Goal: Information Seeking & Learning: Learn about a topic

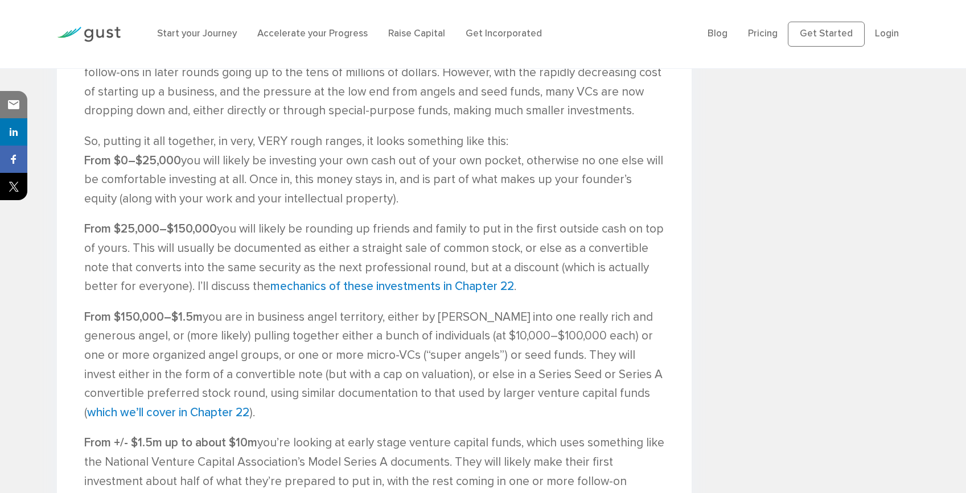
scroll to position [1121, 0]
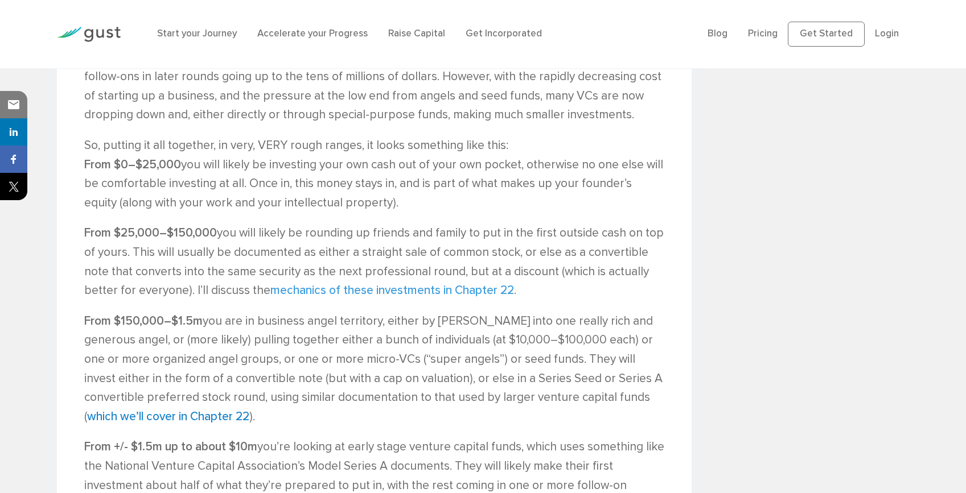
click at [435, 283] on link "mechanics of these investments in Chapter 22" at bounding box center [392, 290] width 244 height 14
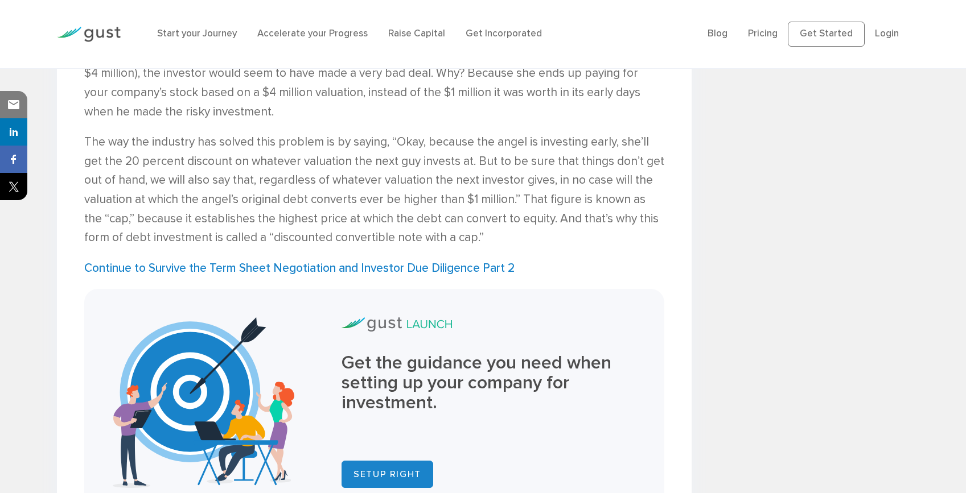
scroll to position [2793, 0]
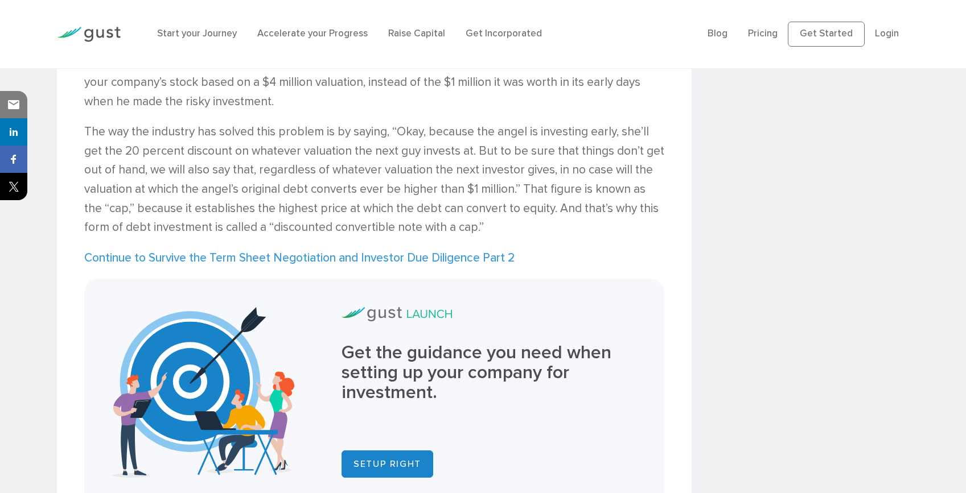
click at [328, 256] on link "Continue to Survive the Term Sheet Negotiation and Investor Due Diligence Part 2" at bounding box center [299, 258] width 430 height 14
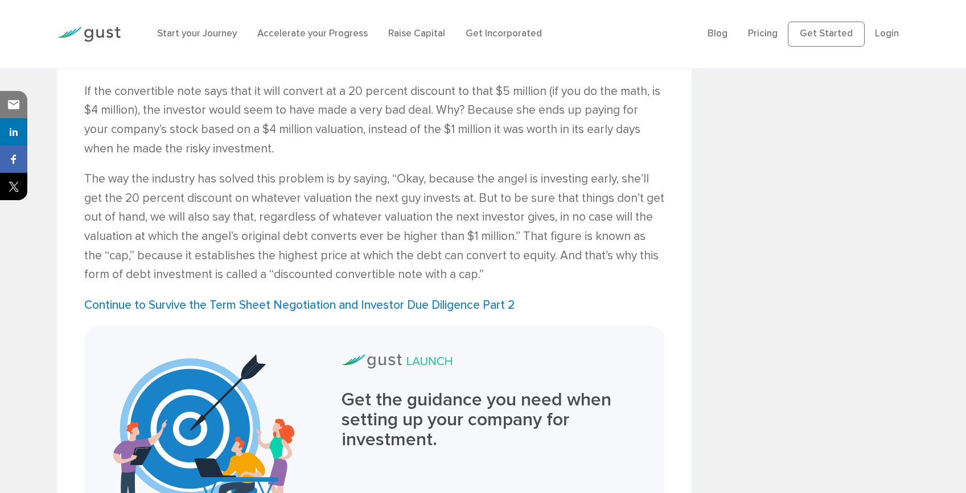
scroll to position [2748, 0]
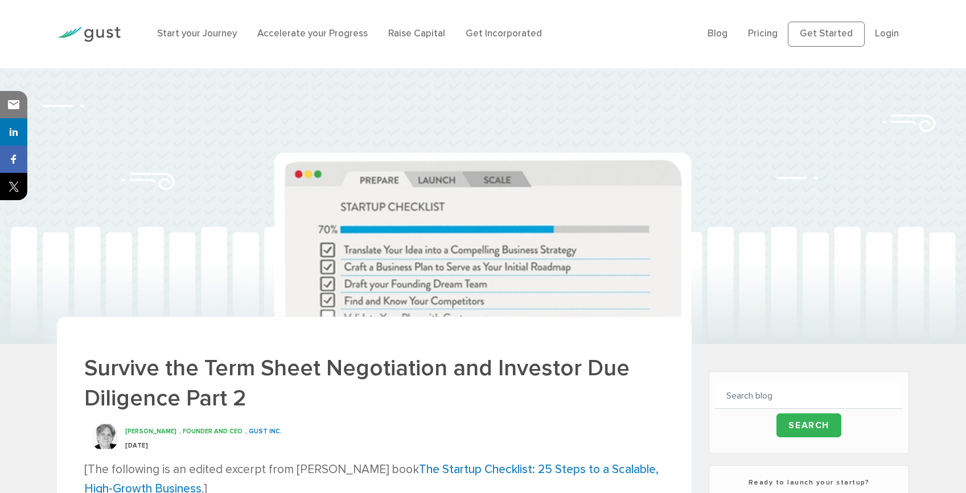
click at [898, 35] on li "Login" at bounding box center [887, 34] width 24 height 15
click at [893, 32] on link "Login" at bounding box center [887, 33] width 24 height 11
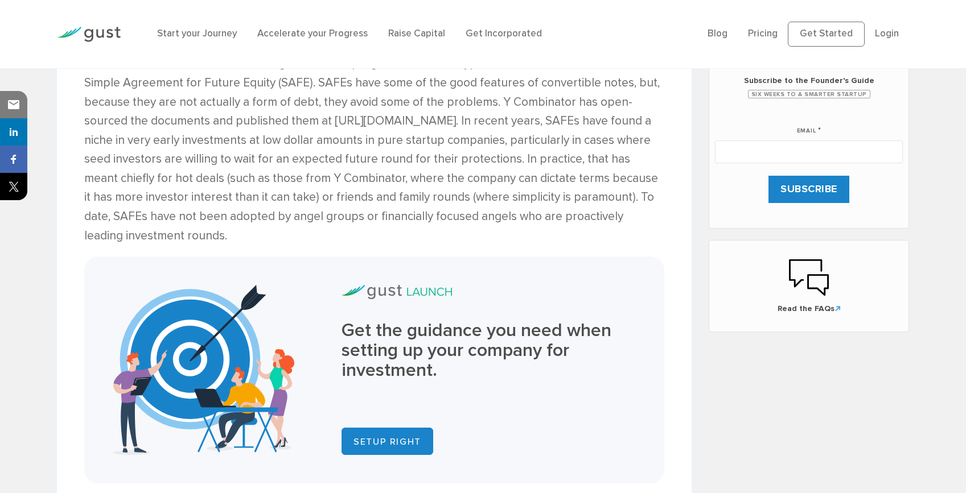
scroll to position [627, 0]
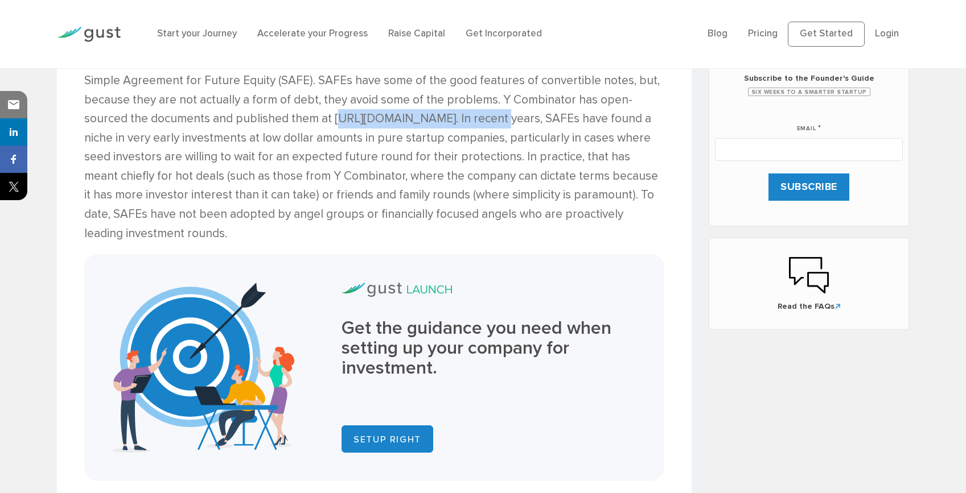
drag, startPoint x: 482, startPoint y: 119, endPoint x: 332, endPoint y: 119, distance: 150.2
click at [332, 119] on p "SAFE Funding In late 2013, Y Combinator, the leading accelerator program, unvei…" at bounding box center [374, 138] width 580 height 211
copy p "http://ycombinator.com/safe/."
